Goal: Check status

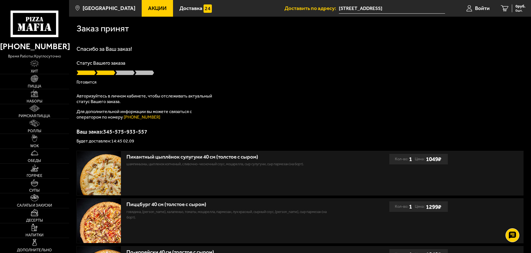
click at [77, 59] on div "Спасибо за Ваш заказ! Статус Вашего заказа [PERSON_NAME] Авторизуйтесь в личном…" at bounding box center [300, 94] width 447 height 97
drag, startPoint x: 115, startPoint y: 141, endPoint x: 134, endPoint y: 139, distance: 18.9
click at [134, 139] on p "Будет доставлен: 14:45 02.09" at bounding box center [300, 141] width 447 height 4
click at [480, 8] on span "Войти" at bounding box center [482, 8] width 15 height 5
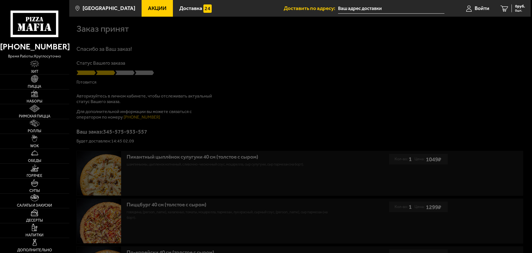
type input "Политехническая улица, 29Б"
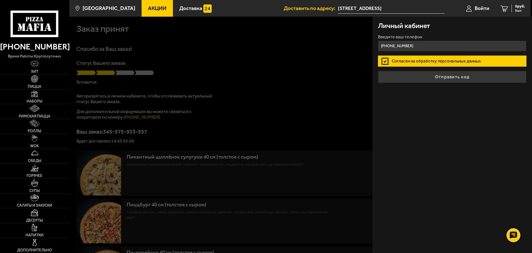
type input "+7 (921) 644-95-23"
click at [378, 71] on button "Отправить код" at bounding box center [452, 77] width 149 height 12
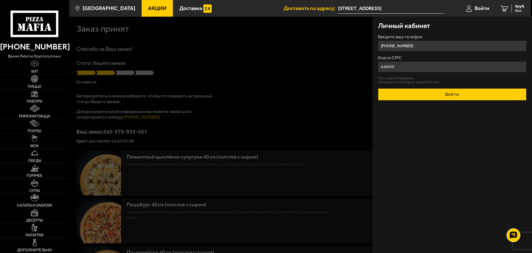
type input "649930"
click at [459, 93] on button "Войти" at bounding box center [452, 94] width 149 height 12
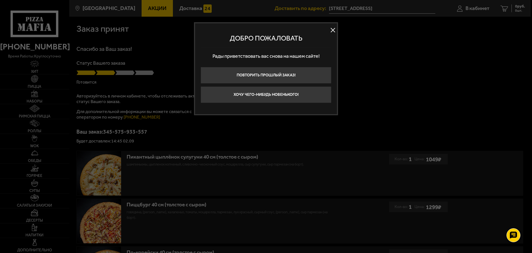
click at [335, 30] on button at bounding box center [333, 30] width 8 height 8
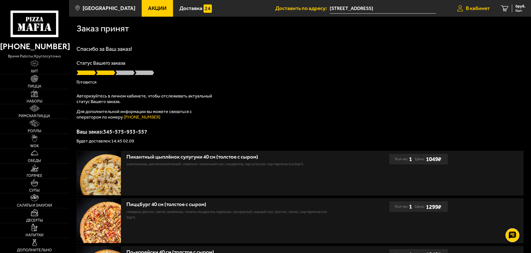
click at [466, 7] on span "В кабинет" at bounding box center [478, 8] width 24 height 5
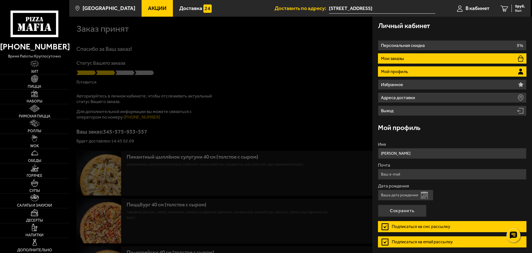
click at [444, 58] on li "Мои заказы" at bounding box center [452, 58] width 149 height 10
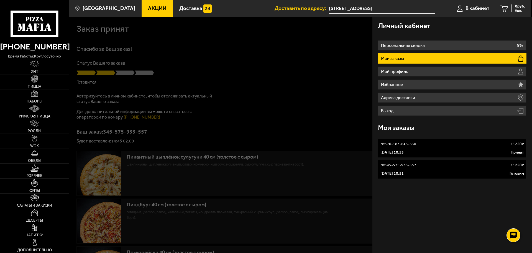
click at [433, 147] on link "№ 370-183-643-630 11220 ₽ 2 сентября 2025 г. 10:53 Принят" at bounding box center [452, 148] width 149 height 19
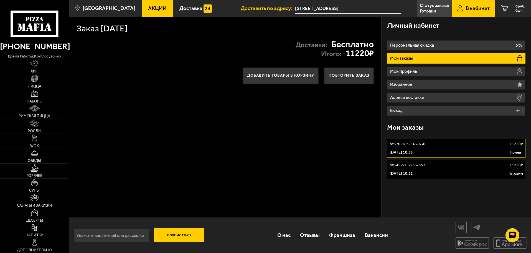
click at [434, 164] on div "№ 345-575-933-557 11220 ₽" at bounding box center [456, 165] width 133 height 6
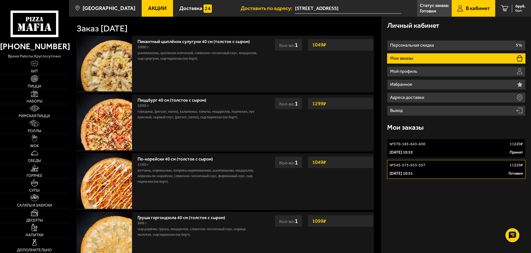
click at [434, 143] on div "№ 370-183-643-630 11220 ₽" at bounding box center [456, 144] width 133 height 6
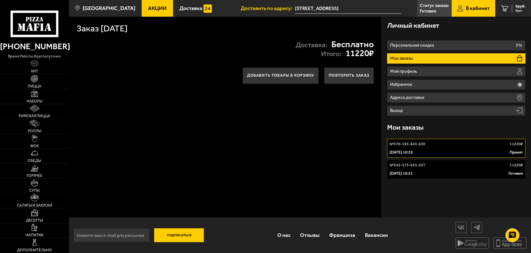
click at [431, 161] on link "№ 345-575-933-557 11220 ₽ 2 сентября 2025 г. 10:51 Готовим" at bounding box center [456, 169] width 138 height 19
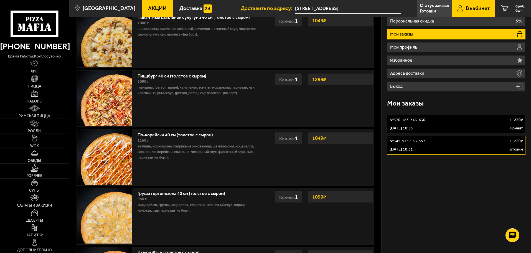
scroll to position [24, 0]
click at [437, 144] on link "№ 345-575-933-557 11220 ₽ 2 сентября 2025 г. 10:51 Готовим" at bounding box center [456, 144] width 138 height 19
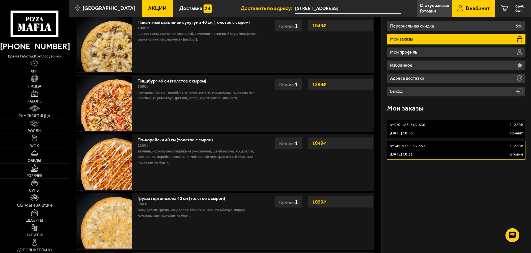
scroll to position [0, 0]
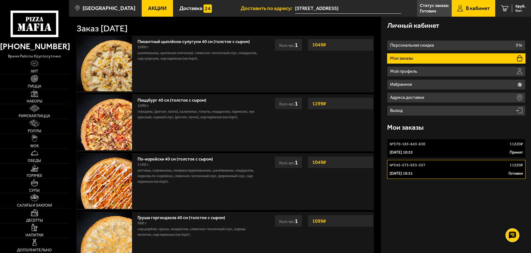
click at [407, 172] on p "2 сентября 2025 г. 10:51" at bounding box center [401, 173] width 23 height 6
